Goal: Task Accomplishment & Management: Complete application form

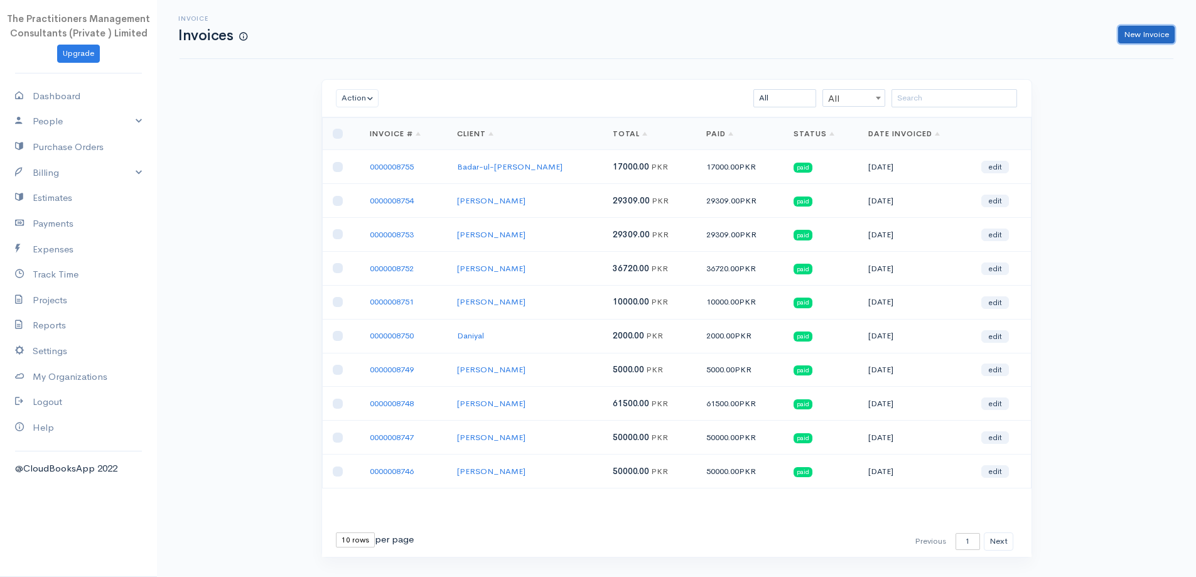
click at [1127, 31] on link "New Invoice" at bounding box center [1147, 35] width 57 height 18
select select "[GEOGRAPHIC_DATA]"
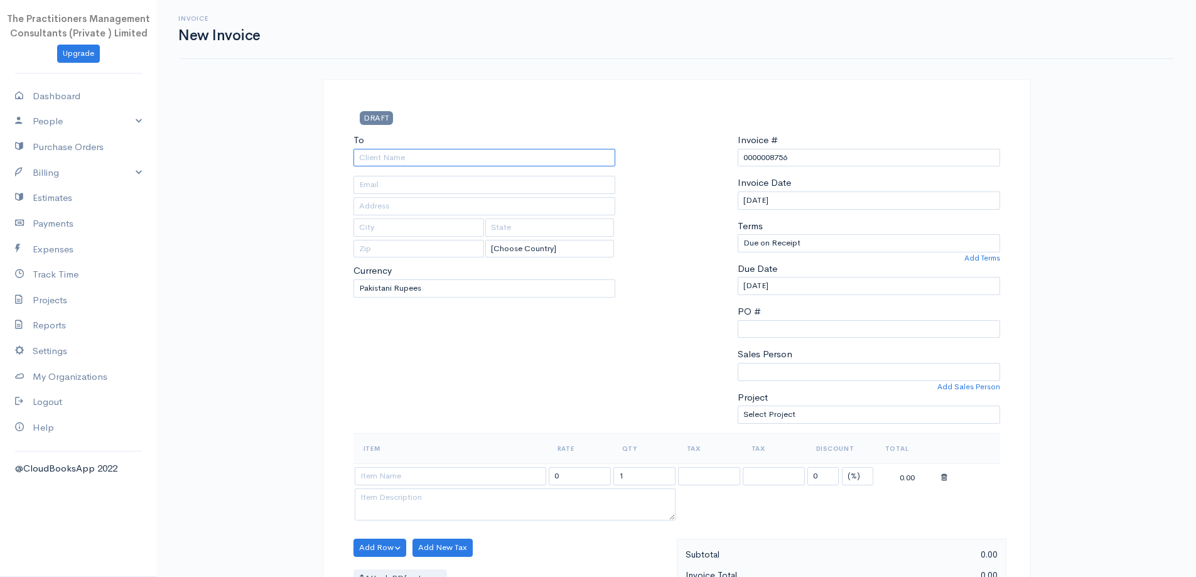
click at [561, 163] on input "To" at bounding box center [485, 158] width 263 height 18
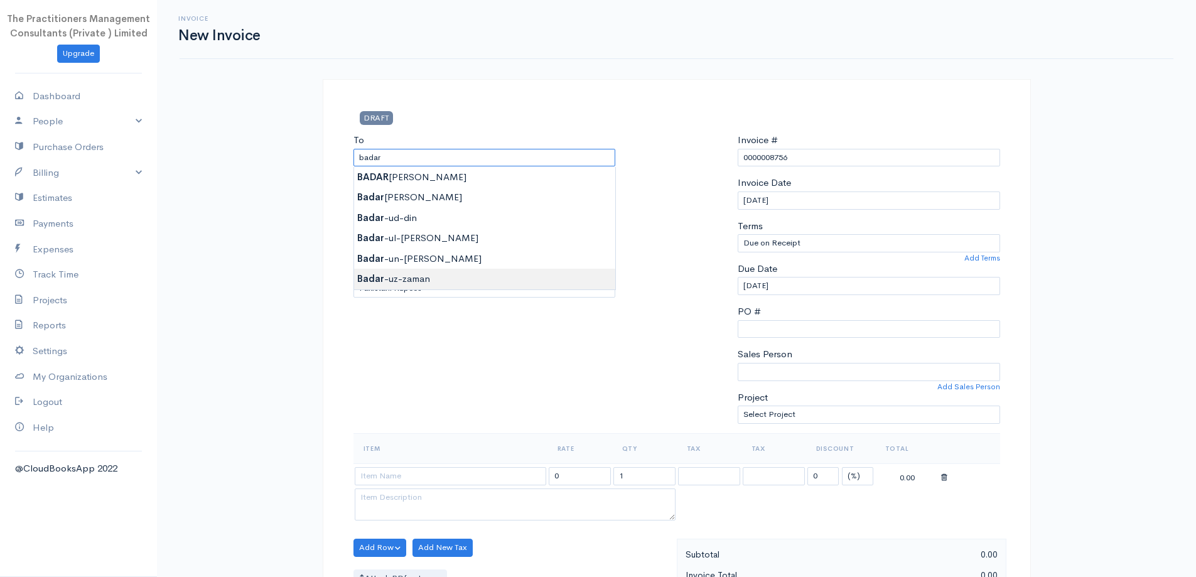
type input "Badar-uz-zaman"
click at [573, 279] on body "The Practitioners Management Consultants (Private ) Limited Upgrade Dashboard P…" at bounding box center [598, 551] width 1196 height 1102
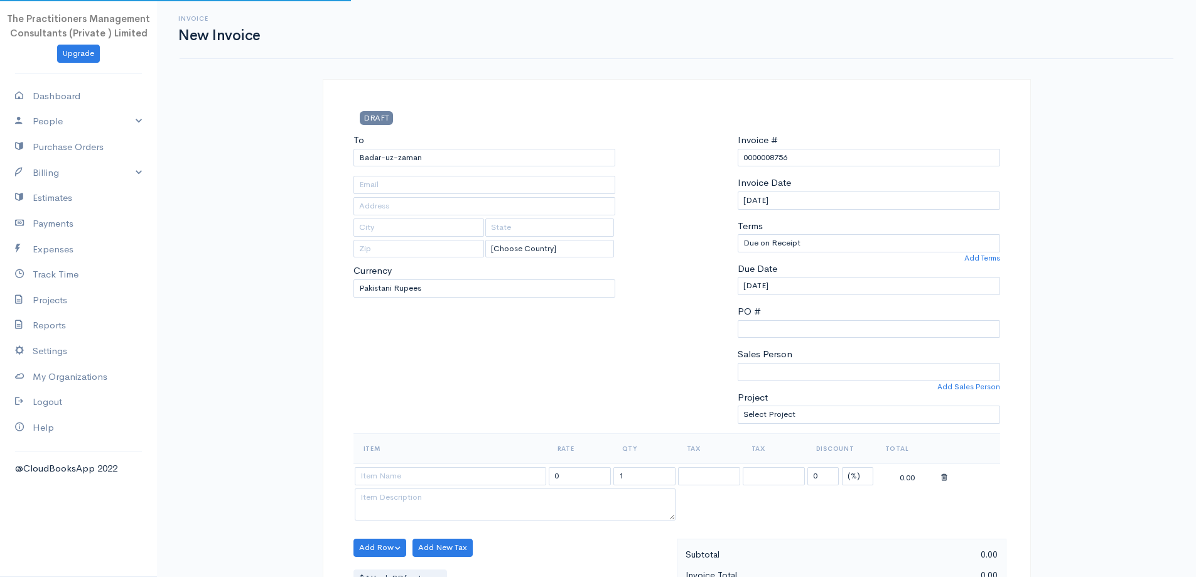
type input "129"
type input "[GEOGRAPHIC_DATA]"
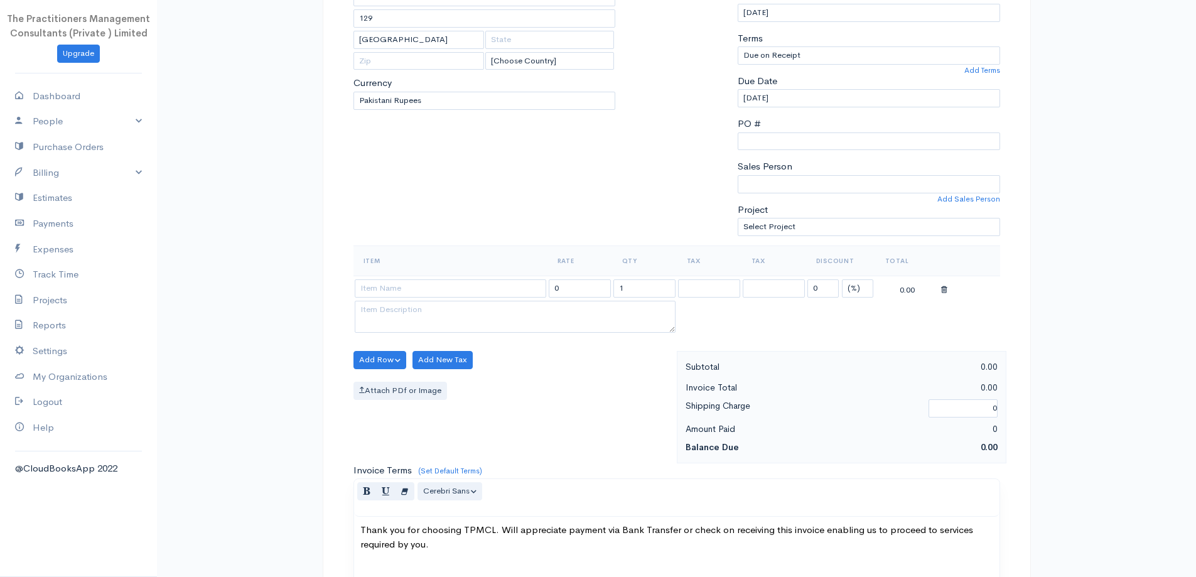
scroll to position [188, 0]
click at [506, 285] on input at bounding box center [451, 288] width 192 height 18
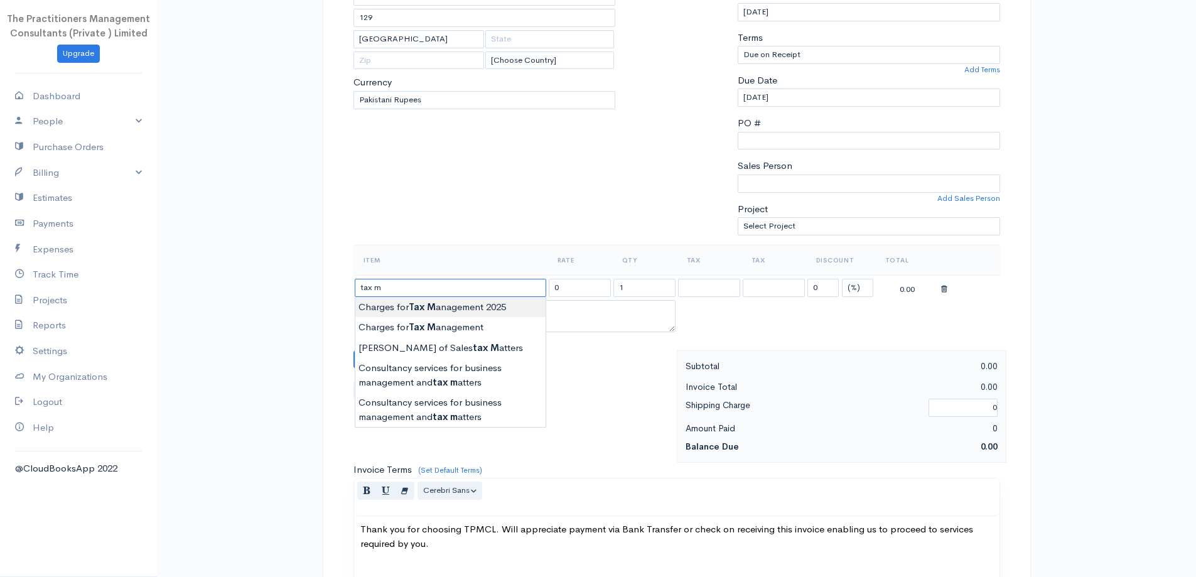
type input "Charges for Tax Management 2025"
click at [447, 310] on body "The Practitioners Management Consultants (Private ) Limited Upgrade Dashboard P…" at bounding box center [598, 363] width 1196 height 1102
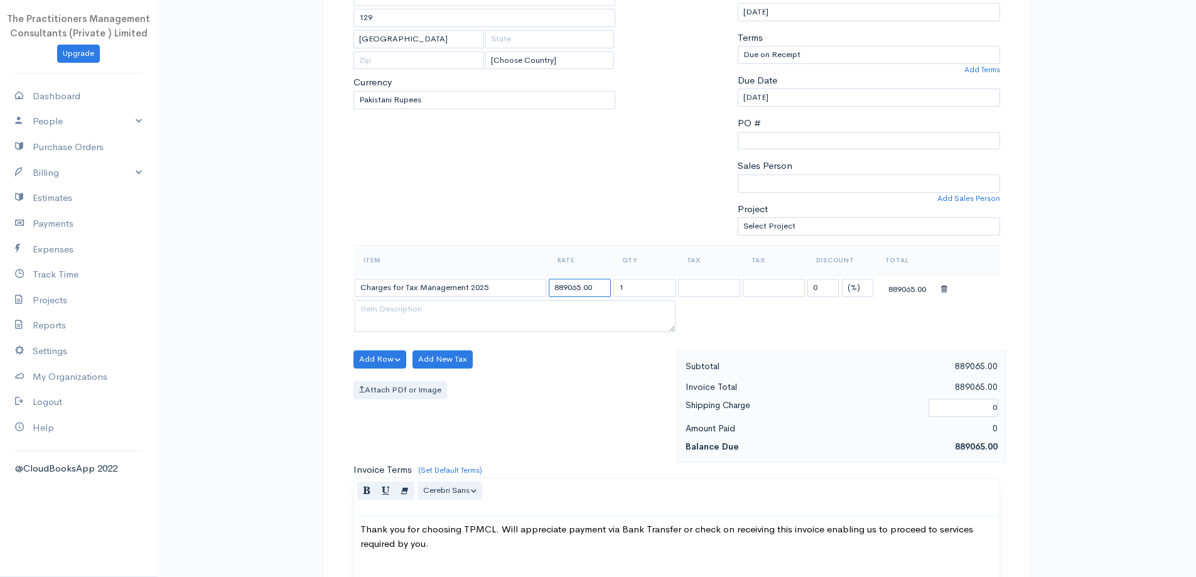
drag, startPoint x: 579, startPoint y: 288, endPoint x: 509, endPoint y: 276, distance: 71.5
click at [511, 278] on tr "Charges for Tax Management 2025 889065.00 1 0 (%) Flat 889065.00" at bounding box center [677, 287] width 647 height 24
type input "13500.00"
click at [571, 232] on div "To [GEOGRAPHIC_DATA]-uz-zaman 129 [GEOGRAPHIC_DATA] [Choose Country] [GEOGRAPHI…" at bounding box center [484, 95] width 275 height 300
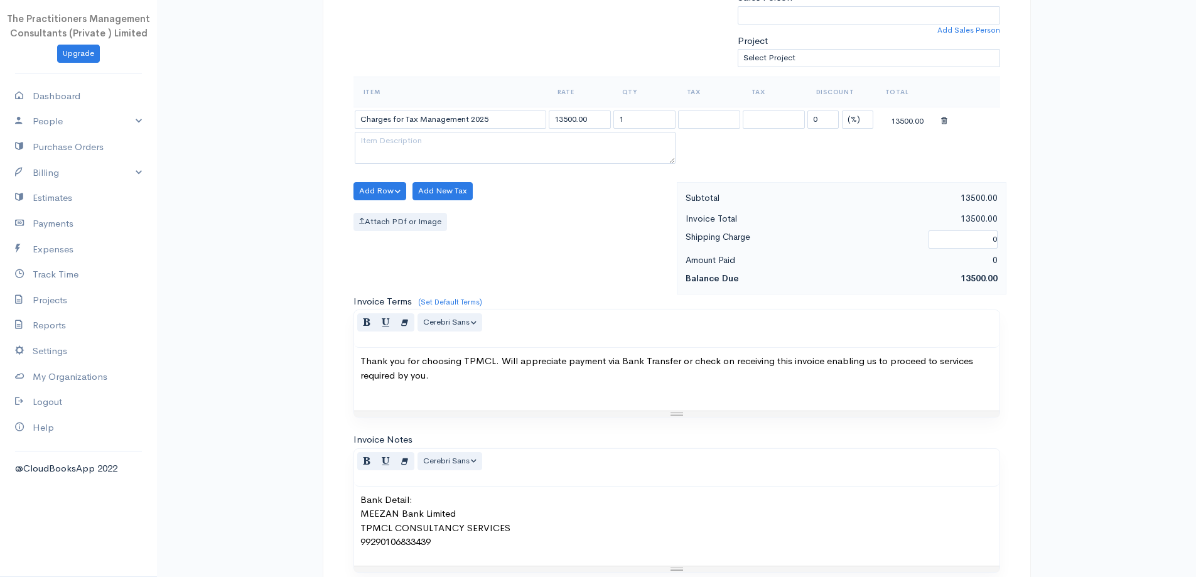
scroll to position [525, 0]
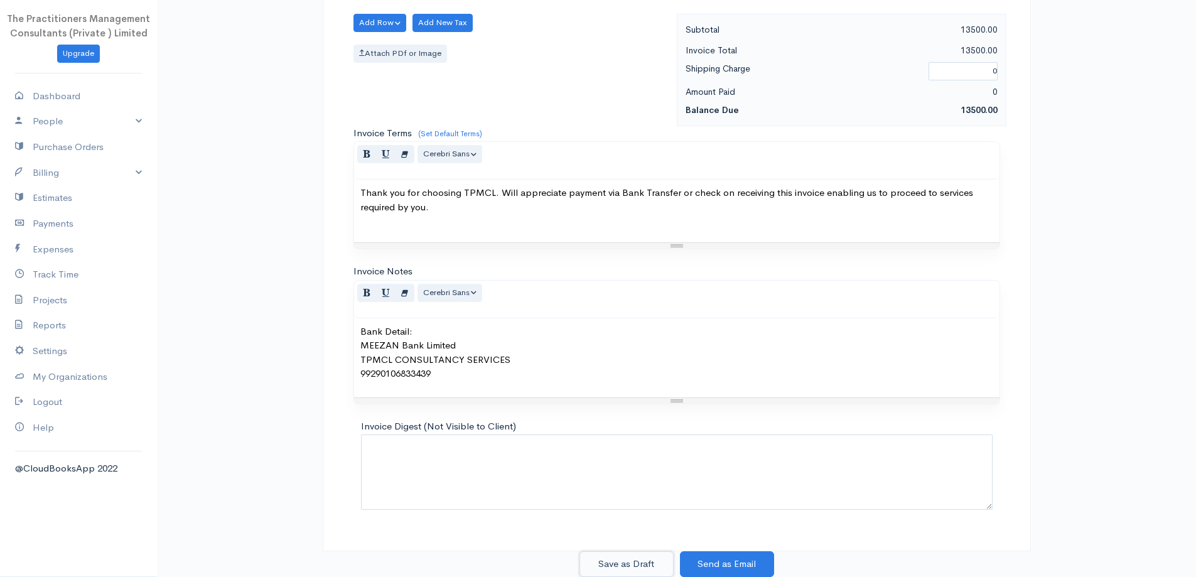
click at [638, 556] on button "Save as Draft" at bounding box center [627, 564] width 94 height 26
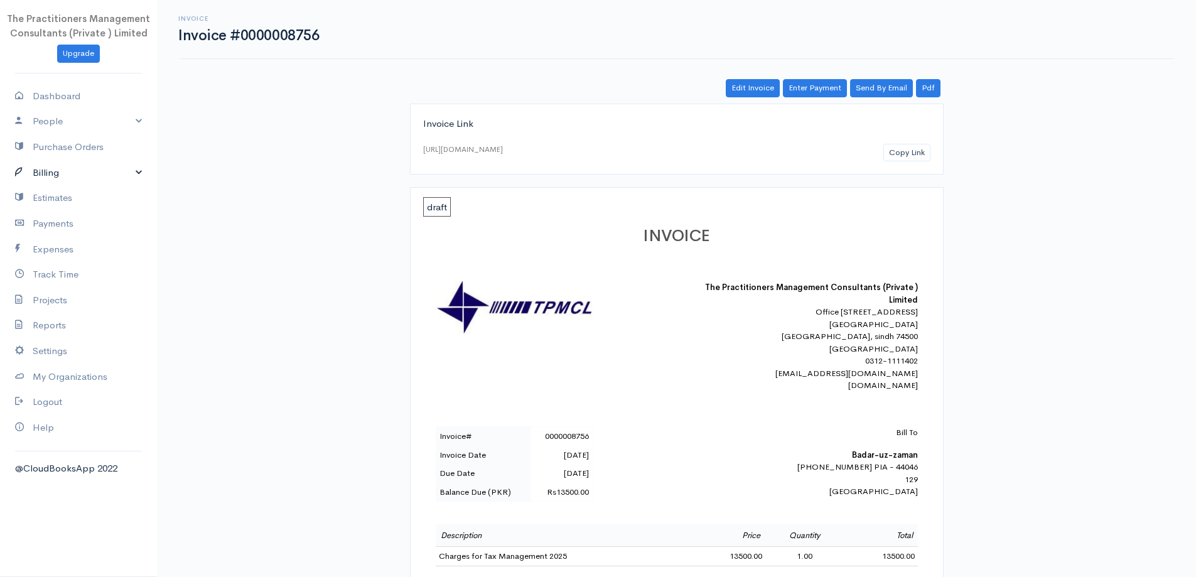
click at [73, 169] on link "Billing" at bounding box center [78, 173] width 157 height 26
click at [58, 196] on link "Invoice" at bounding box center [78, 196] width 157 height 23
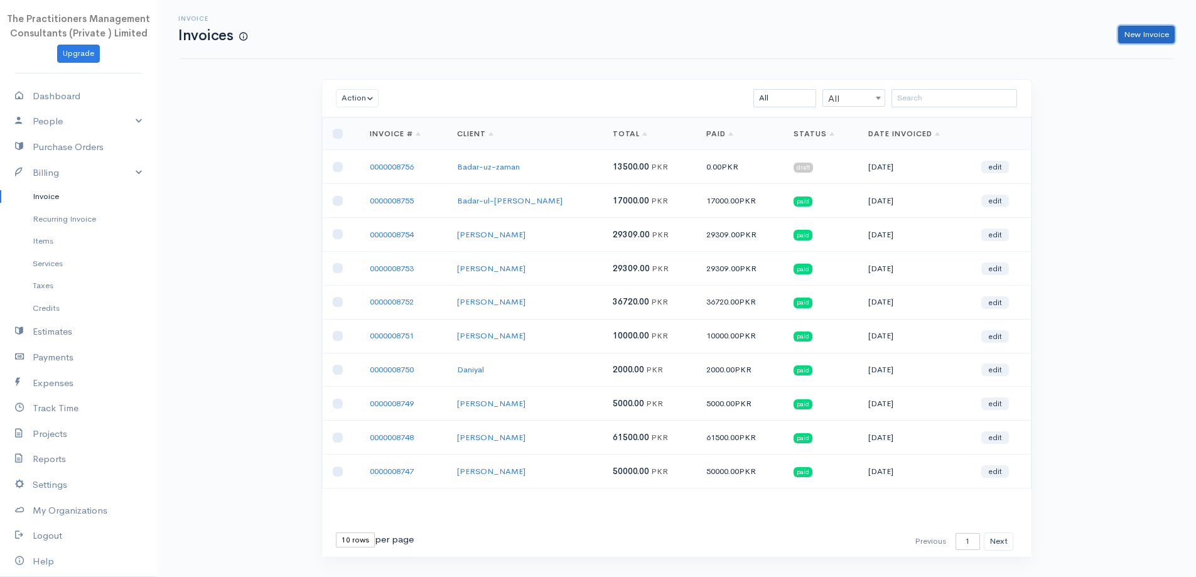
click at [1132, 35] on link "New Invoice" at bounding box center [1147, 35] width 57 height 18
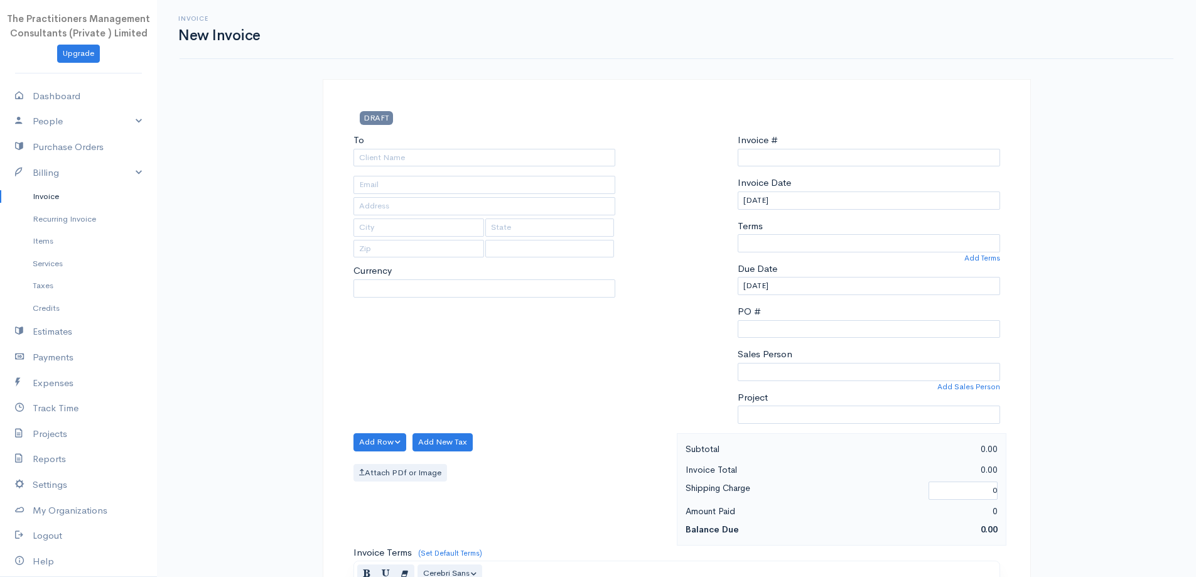
select select "PKR"
select select "[GEOGRAPHIC_DATA]"
type input "0000008757"
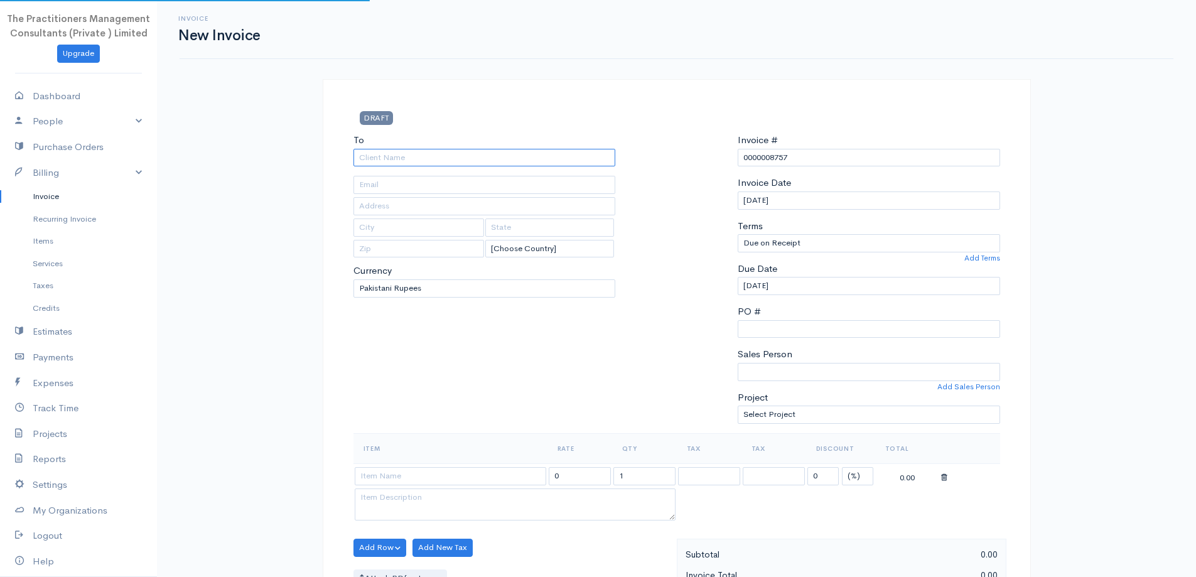
click at [431, 158] on input "To" at bounding box center [485, 158] width 263 height 18
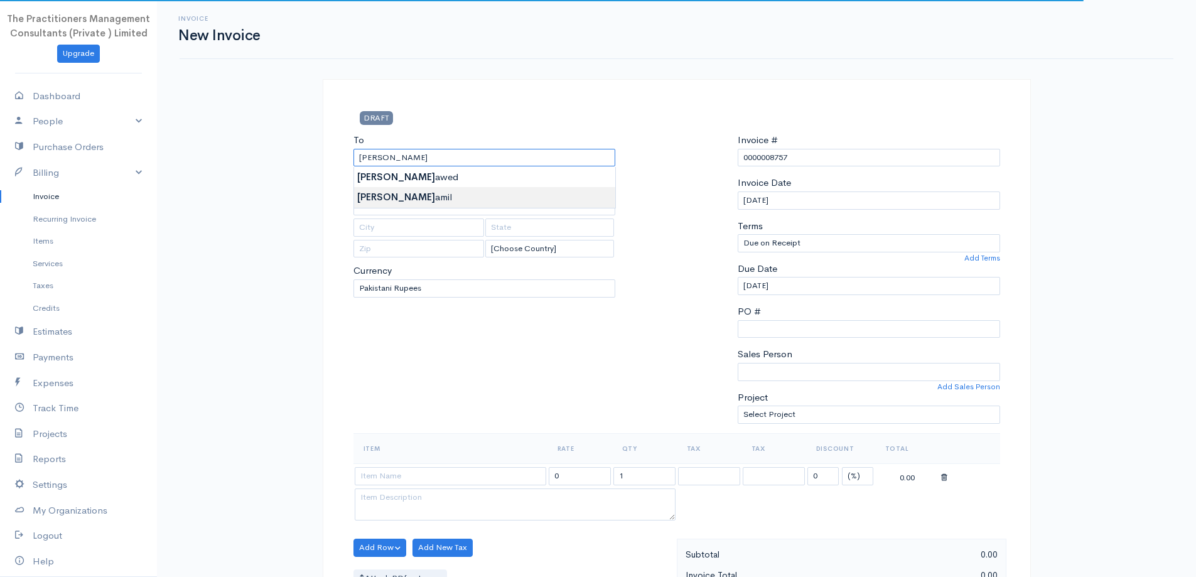
type input "[PERSON_NAME]"
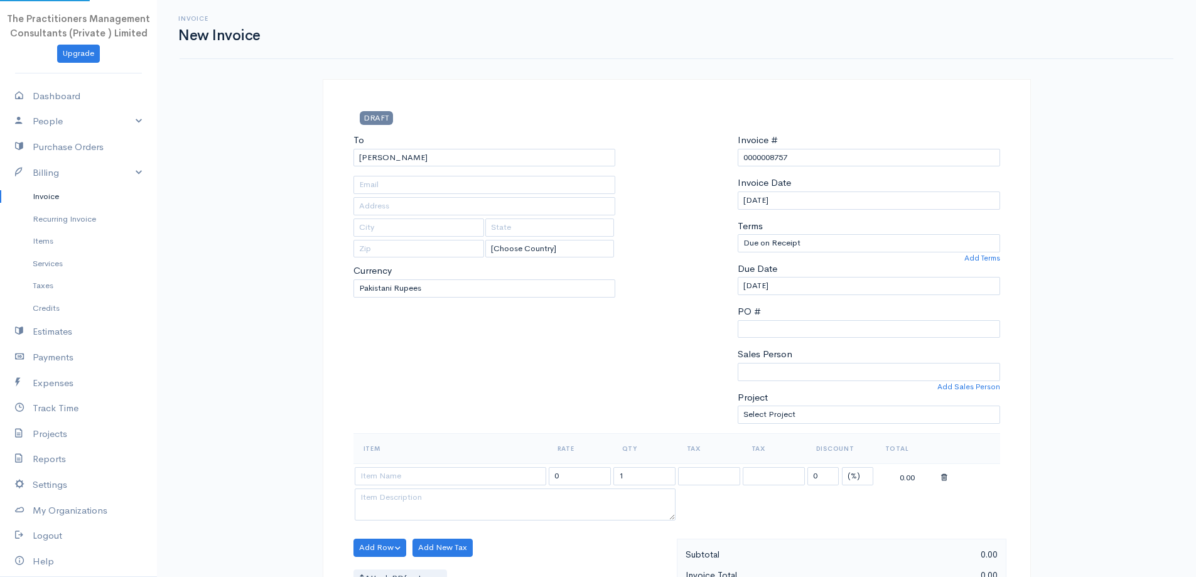
click at [448, 198] on body "The Practitioners Management Consultants (Private ) Limited Upgrade Dashboard P…" at bounding box center [598, 551] width 1196 height 1102
type input "1095"
type input "[GEOGRAPHIC_DATA]"
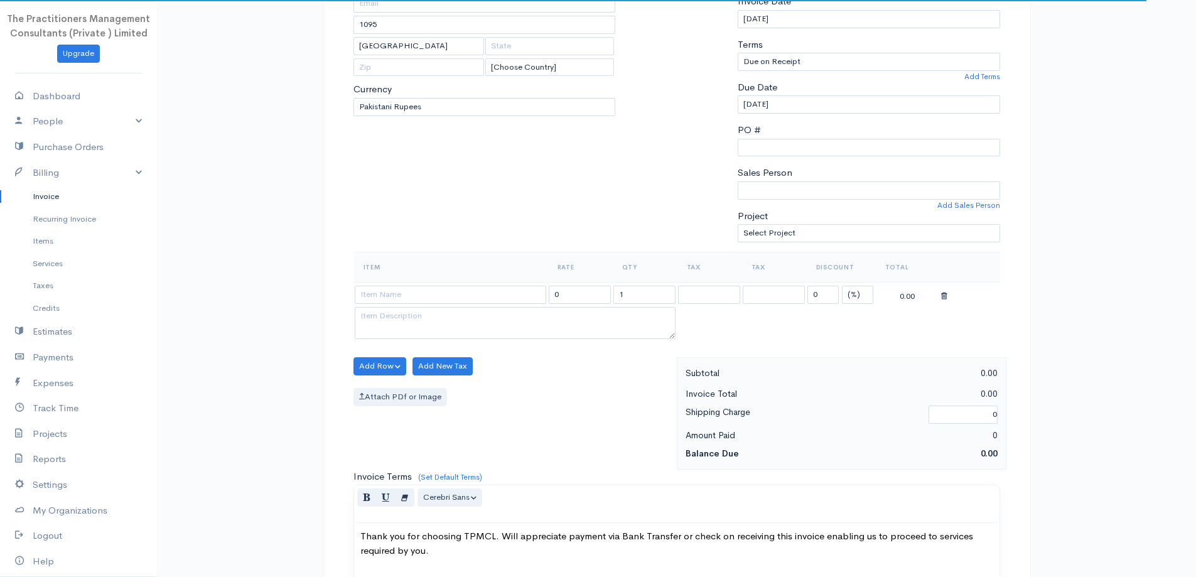
scroll to position [188, 0]
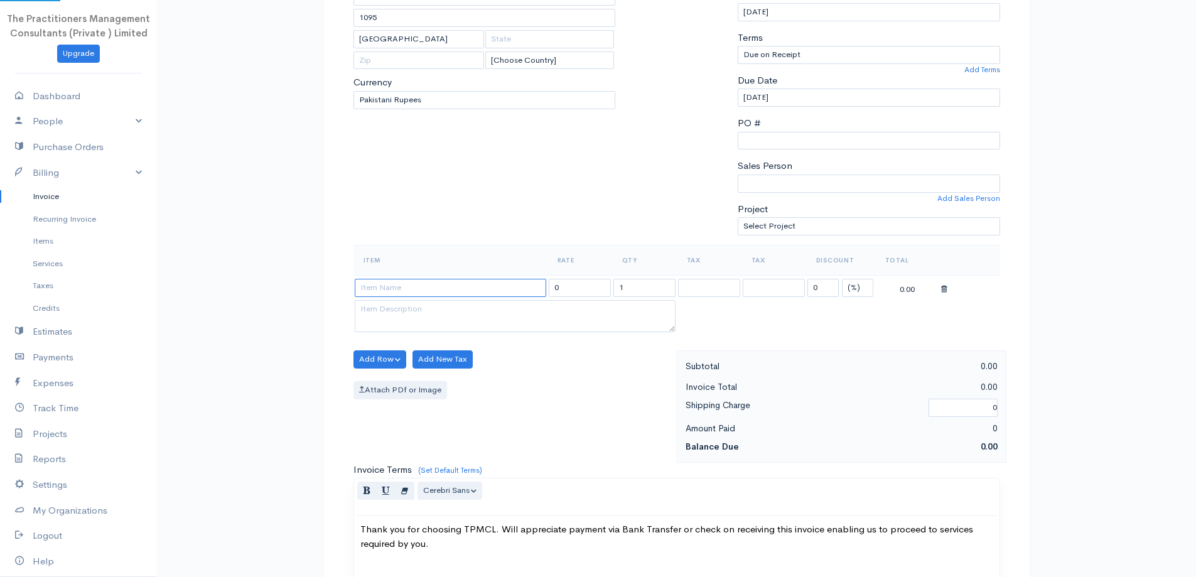
click at [465, 289] on input at bounding box center [451, 288] width 192 height 18
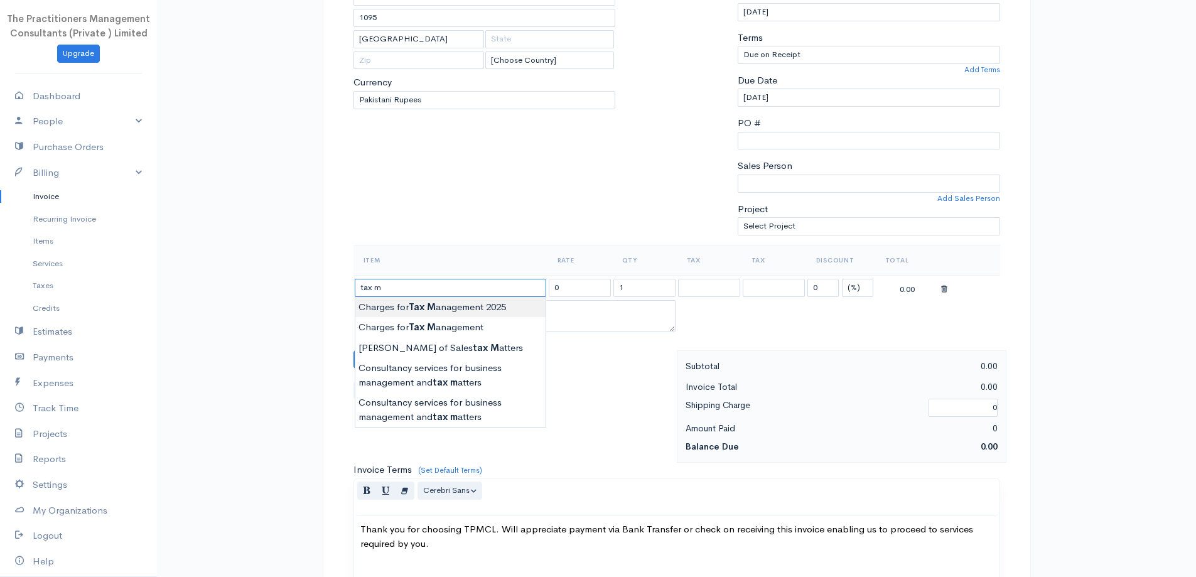
type input "Charges for Tax Management 2025"
click at [477, 307] on body "The Practitioners Management Consultants (Private ) Limited Upgrade Dashboard P…" at bounding box center [598, 363] width 1196 height 1102
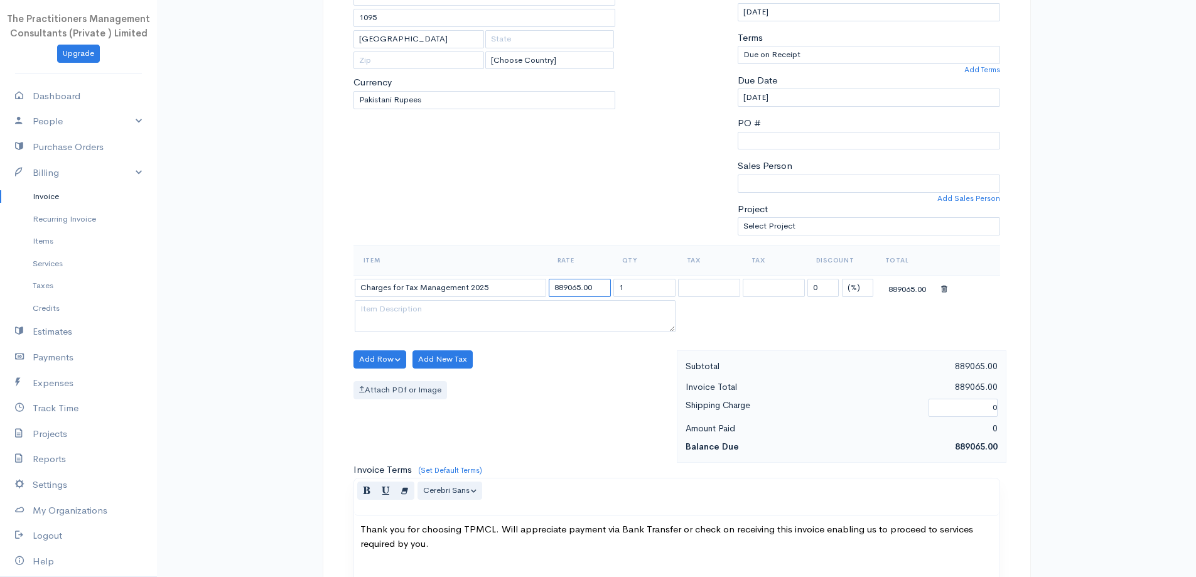
drag, startPoint x: 580, startPoint y: 294, endPoint x: 507, endPoint y: 270, distance: 77.3
click at [507, 270] on table "Item Rate Qty Tax Tax Discount Total Charges for Tax Management 2025 889065.00 …" at bounding box center [677, 290] width 647 height 90
type input "420300.00"
click at [610, 182] on div "To [PERSON_NAME] 1095 [GEOGRAPHIC_DATA] [Choose Country] [GEOGRAPHIC_DATA] [GEO…" at bounding box center [484, 95] width 275 height 300
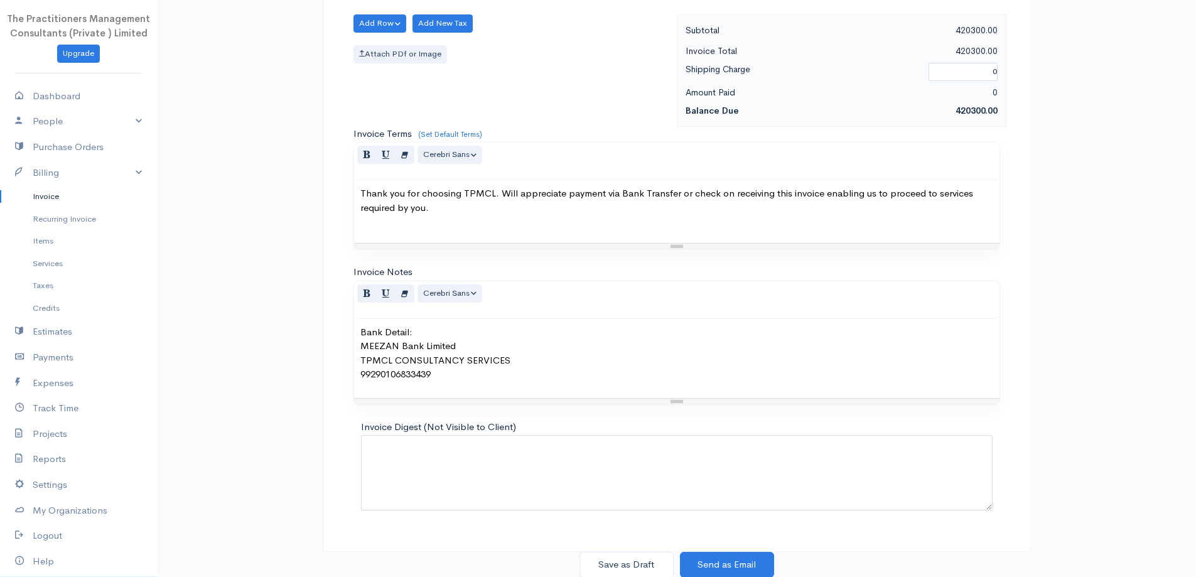
scroll to position [525, 0]
click at [622, 568] on button "Save as Draft" at bounding box center [627, 564] width 94 height 26
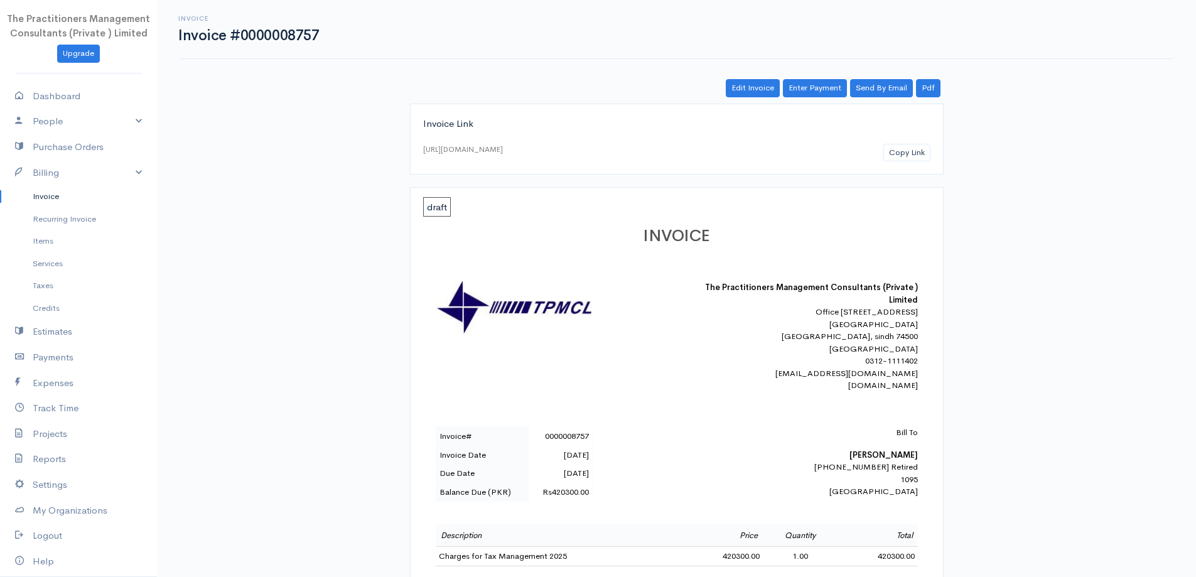
click at [23, 195] on link "Invoice" at bounding box center [78, 196] width 157 height 23
